Goal: Task Accomplishment & Management: Complete application form

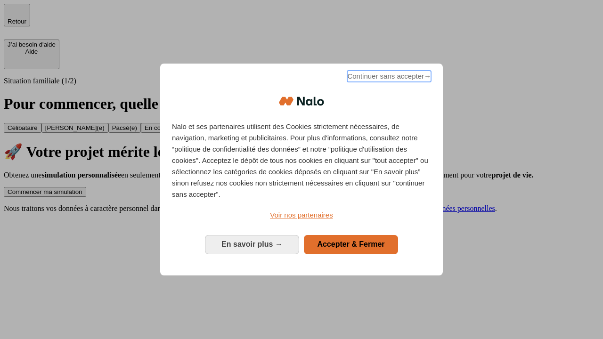
click at [388, 78] on span "Continuer sans accepter →" at bounding box center [389, 76] width 84 height 11
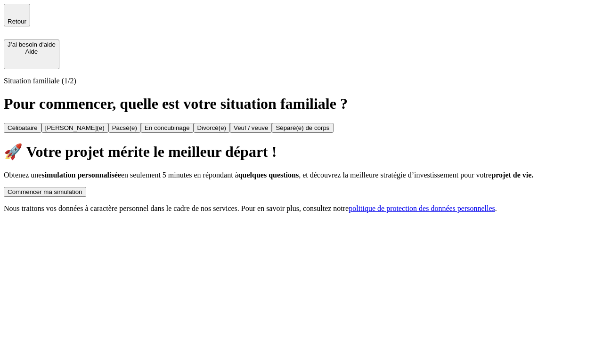
click at [82, 188] on div "Commencer ma simulation" at bounding box center [45, 191] width 75 height 7
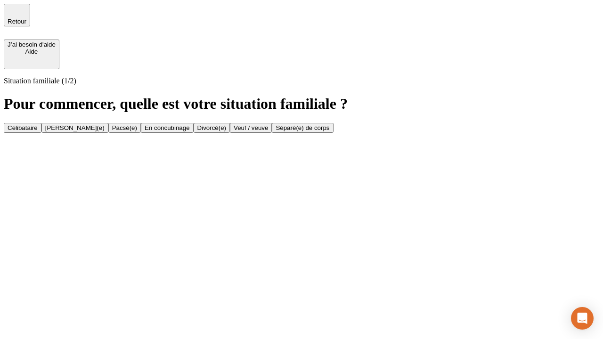
click at [38, 124] on div "Célibataire" at bounding box center [23, 127] width 30 height 7
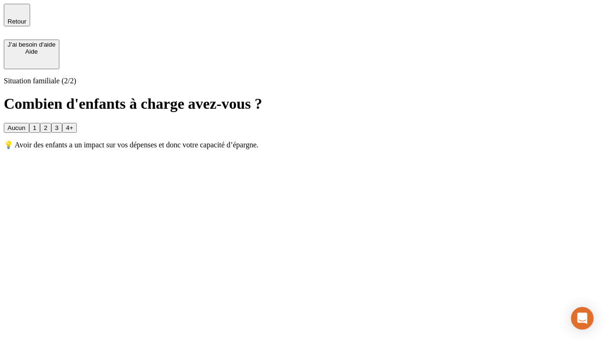
click at [25, 124] on div "Aucun" at bounding box center [17, 127] width 18 height 7
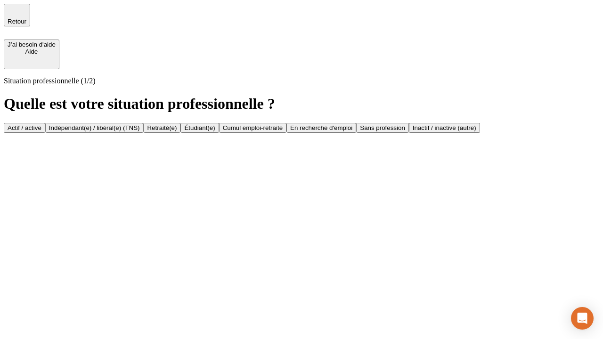
click at [41, 124] on div "Actif / active" at bounding box center [25, 127] width 34 height 7
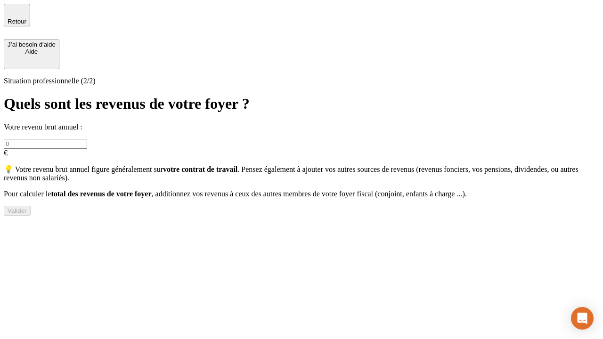
click at [87, 139] on input "text" at bounding box center [45, 144] width 83 height 10
type input "30 000"
click at [27, 214] on div "Valider" at bounding box center [17, 210] width 19 height 7
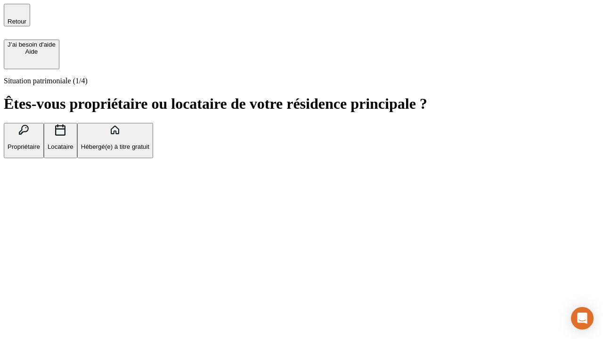
click at [149, 150] on p "Hébergé(e) à titre gratuit" at bounding box center [115, 146] width 68 height 7
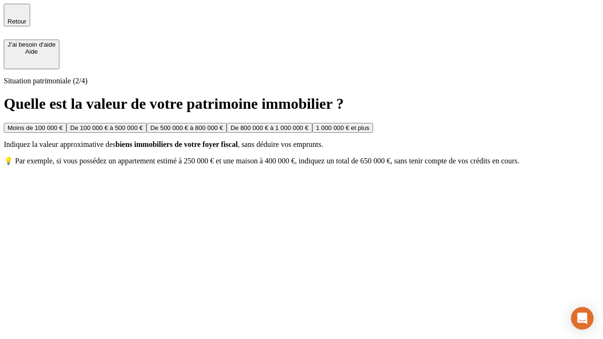
click at [63, 124] on div "Moins de 100 000 €" at bounding box center [35, 127] width 55 height 7
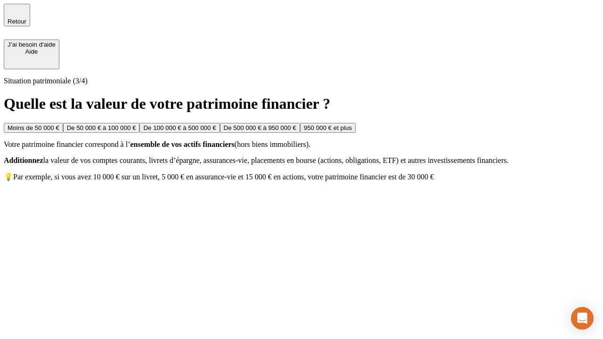
click at [59, 124] on div "Moins de 50 000 €" at bounding box center [34, 127] width 52 height 7
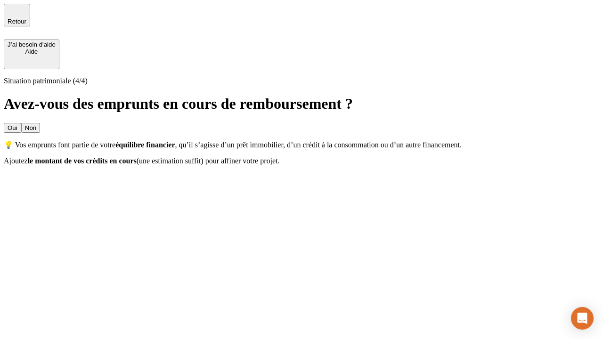
click at [36, 124] on div "Non" at bounding box center [30, 127] width 11 height 7
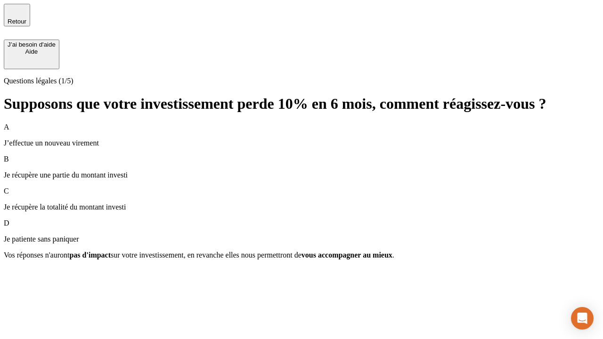
click at [301, 123] on div "A J’effectue un nouveau virement" at bounding box center [301, 135] width 595 height 24
click at [28, 275] on div "Suivant" at bounding box center [18, 271] width 21 height 7
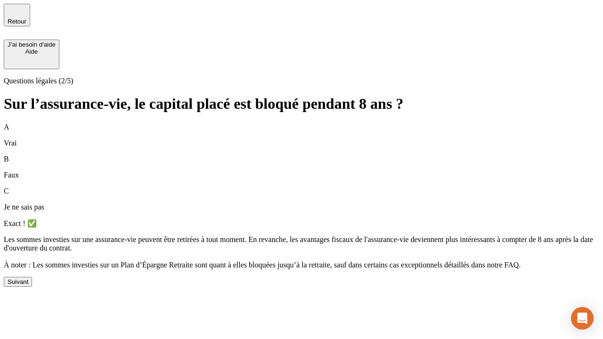
click at [28, 285] on div "Suivant" at bounding box center [18, 281] width 21 height 7
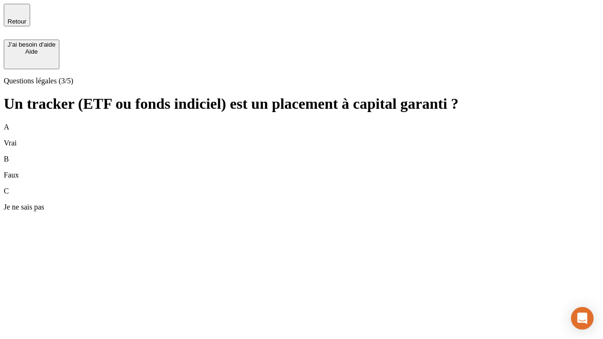
click at [301, 155] on div "B Faux" at bounding box center [301, 167] width 595 height 24
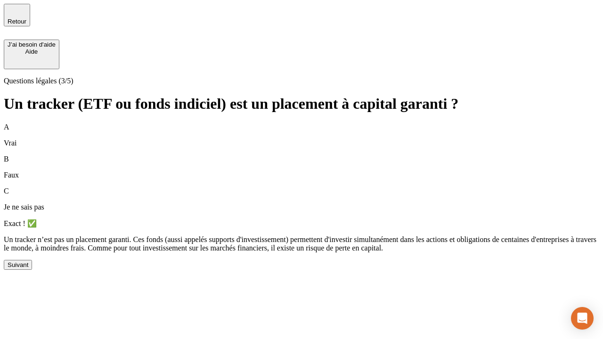
click at [28, 268] on div "Suivant" at bounding box center [18, 264] width 21 height 7
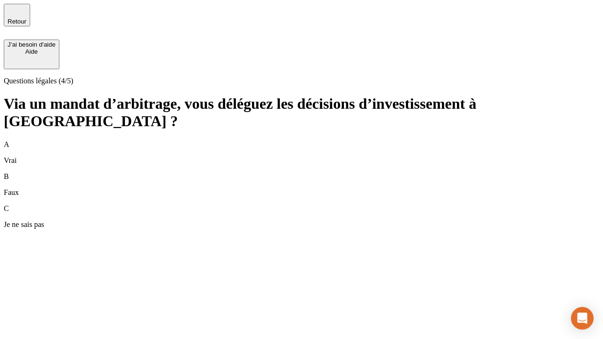
click at [301, 140] on div "A Vrai" at bounding box center [301, 152] width 595 height 24
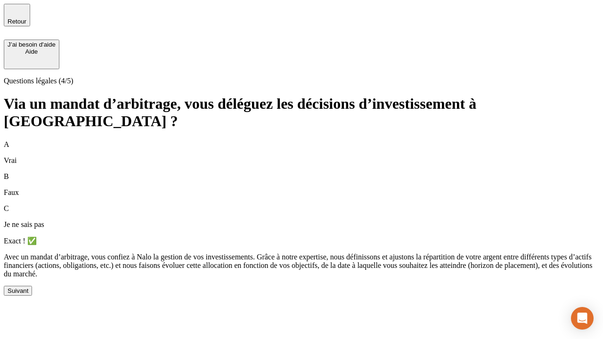
click at [28, 294] on div "Suivant" at bounding box center [18, 290] width 21 height 7
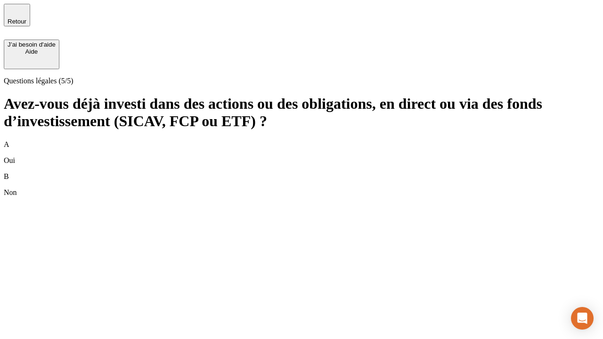
click at [301, 172] on div "B Non" at bounding box center [301, 184] width 595 height 24
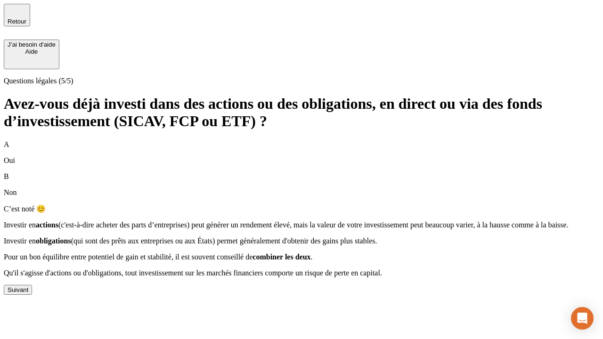
click at [28, 293] on div "Suivant" at bounding box center [18, 289] width 21 height 7
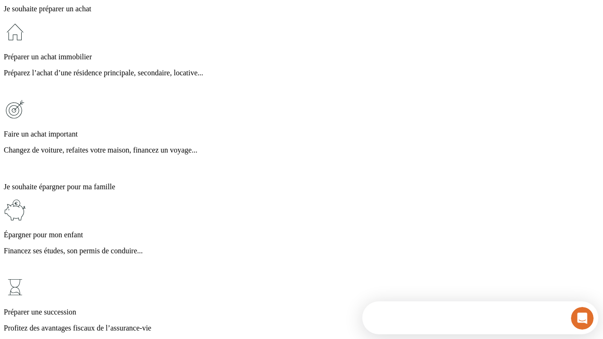
click at [301, 324] on p "Profitez des avantages fiscaux de l’assurance-vie" at bounding box center [301, 328] width 595 height 8
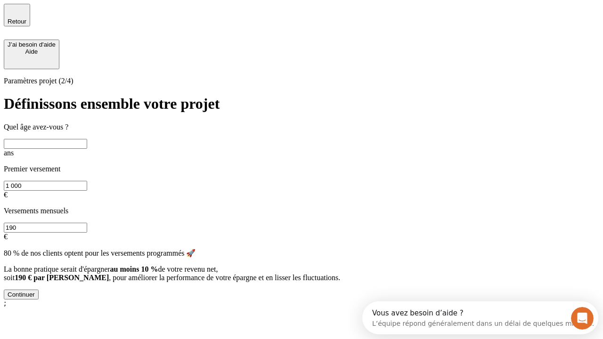
scroll to position [8, 0]
click at [87, 139] on input "text" at bounding box center [45, 144] width 83 height 10
type input "25"
click at [87, 181] on input "1 000" at bounding box center [45, 186] width 83 height 10
type input "1 000"
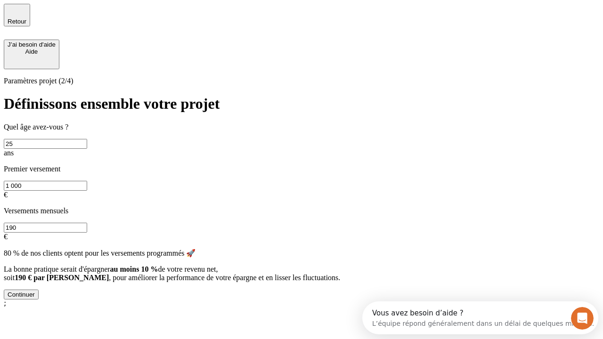
click at [87, 223] on input "190" at bounding box center [45, 228] width 83 height 10
type input "640"
click at [35, 298] on div "Continuer" at bounding box center [21, 294] width 27 height 7
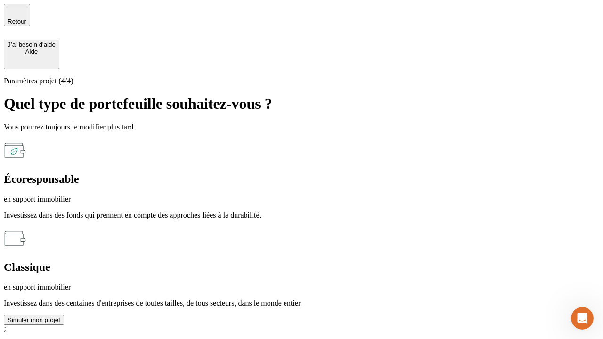
click at [199, 195] on p "en support immobilier" at bounding box center [301, 199] width 595 height 8
click at [60, 316] on div "Simuler mon projet" at bounding box center [34, 319] width 53 height 7
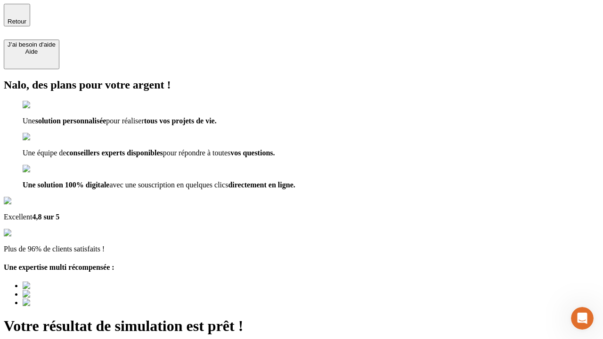
type input "[EMAIL_ADDRESS][PERSON_NAME][DOMAIN_NAME]"
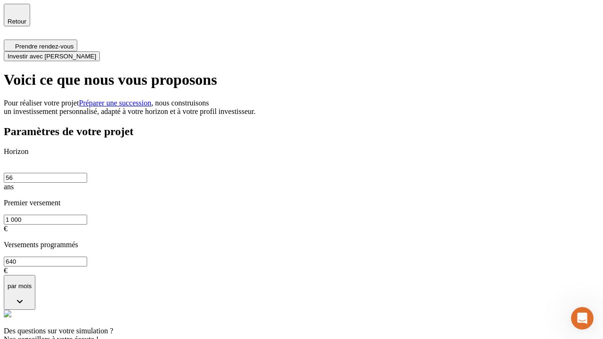
click at [96, 53] on span "Investir avec [PERSON_NAME]" at bounding box center [52, 56] width 88 height 7
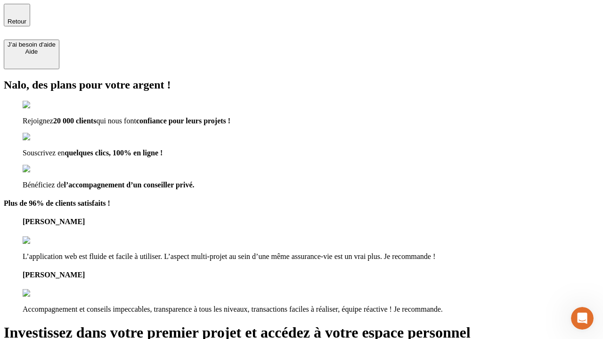
type input "[EMAIL_ADDRESS][PERSON_NAME][DOMAIN_NAME]"
